Goal: Information Seeking & Learning: Check status

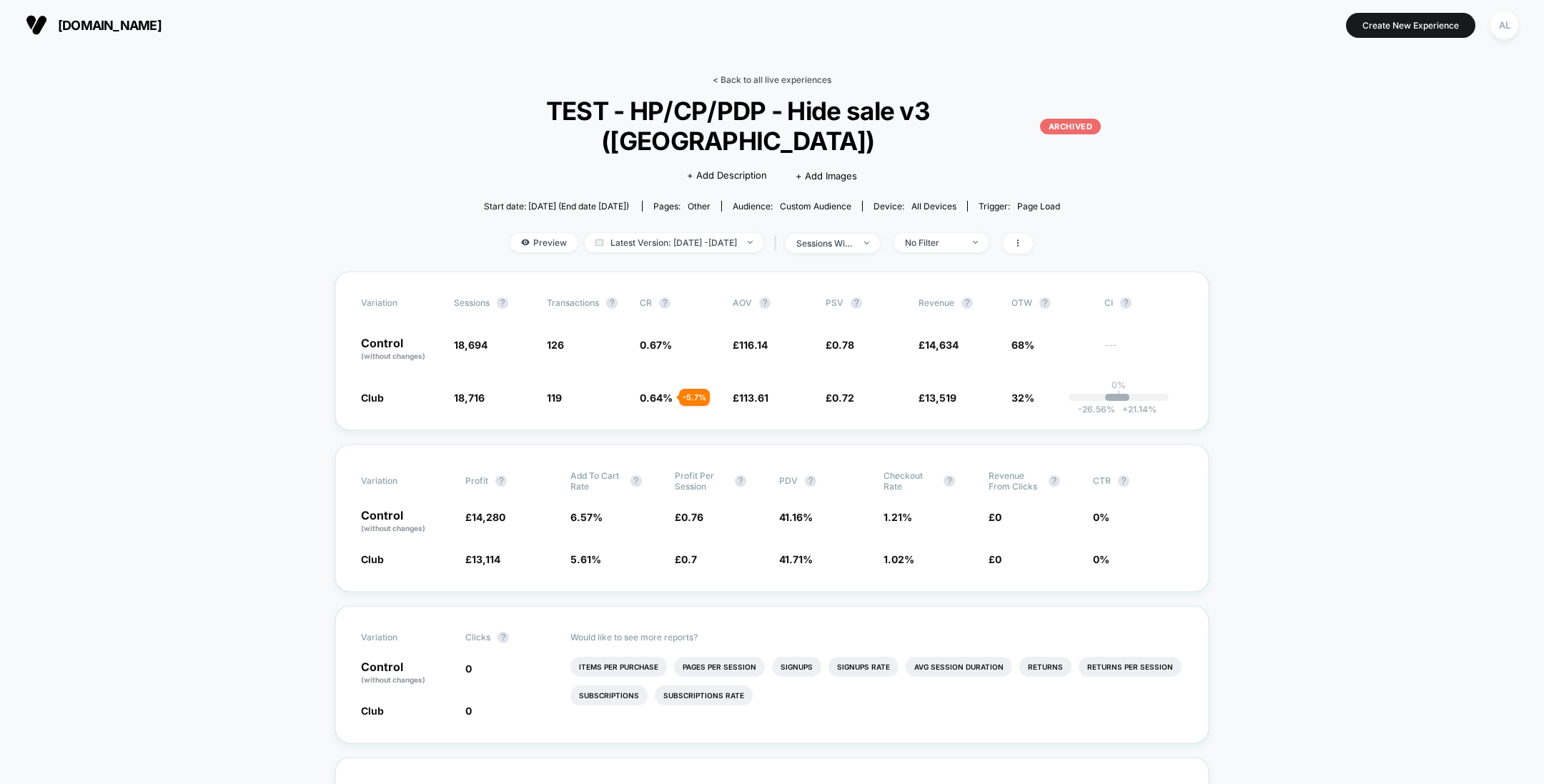
click at [751, 78] on link "< Back to all live experiences" at bounding box center [772, 80] width 119 height 10
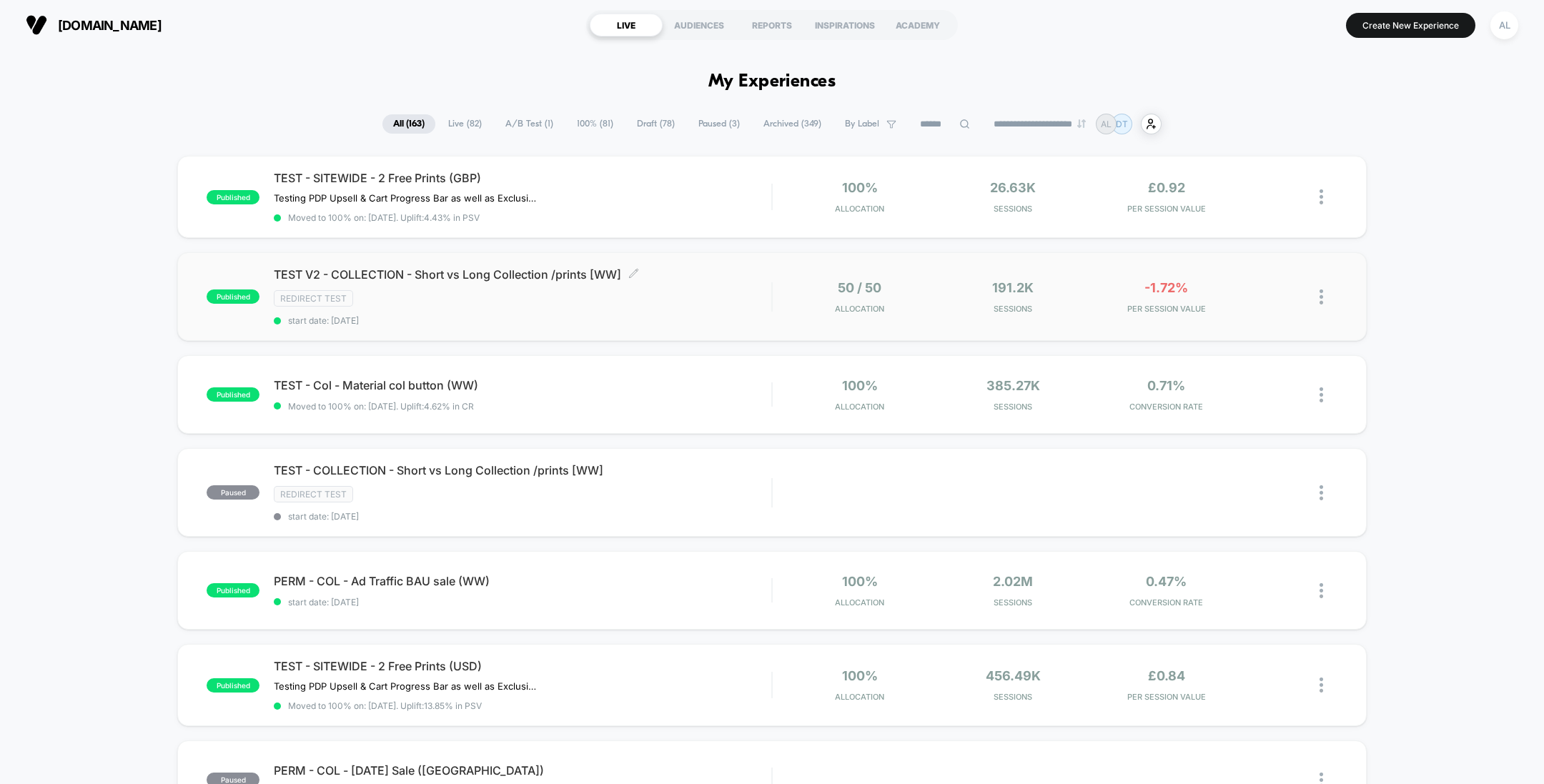
click at [704, 322] on span "start date: [DATE]" at bounding box center [523, 320] width 497 height 10
